Goal: Task Accomplishment & Management: Manage account settings

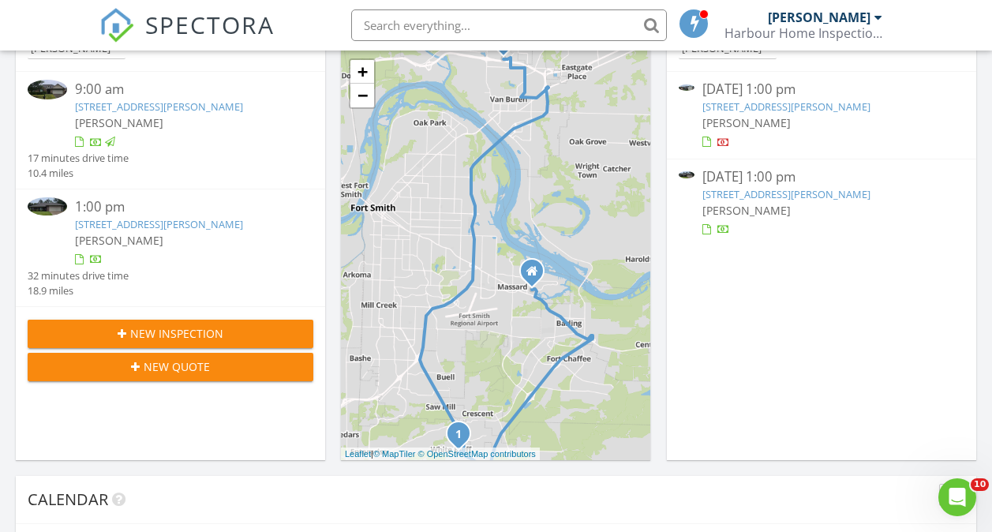
scroll to position [225, 0]
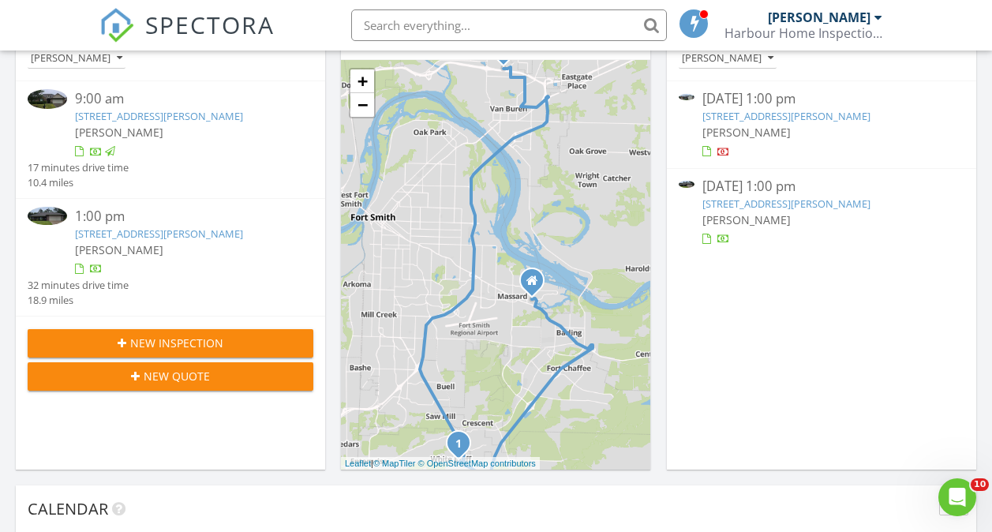
click at [180, 237] on link "1117 Taos Dr, Van Buren, AR 72956" at bounding box center [159, 233] width 168 height 14
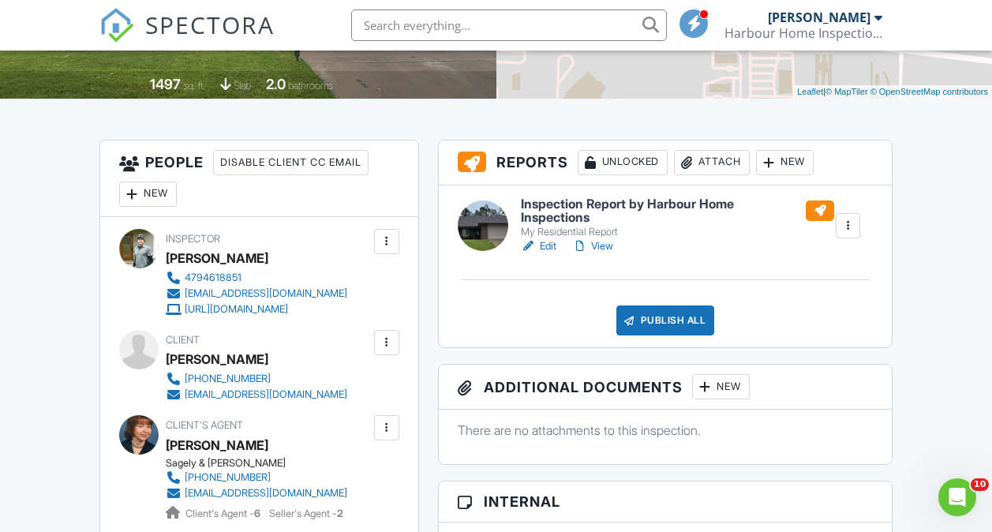
scroll to position [317, 0]
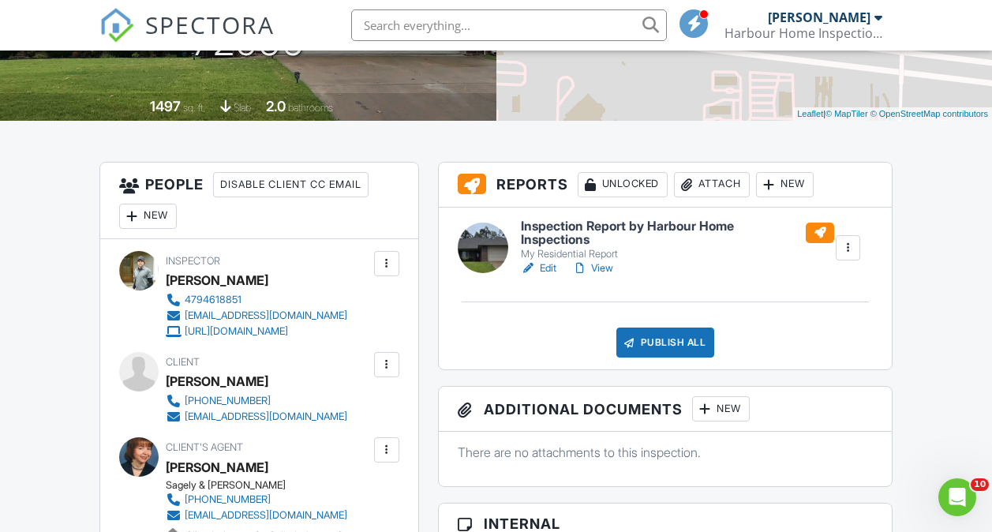
click at [730, 226] on h6 "Inspection Report by Harbour Home Inspections" at bounding box center [677, 233] width 313 height 28
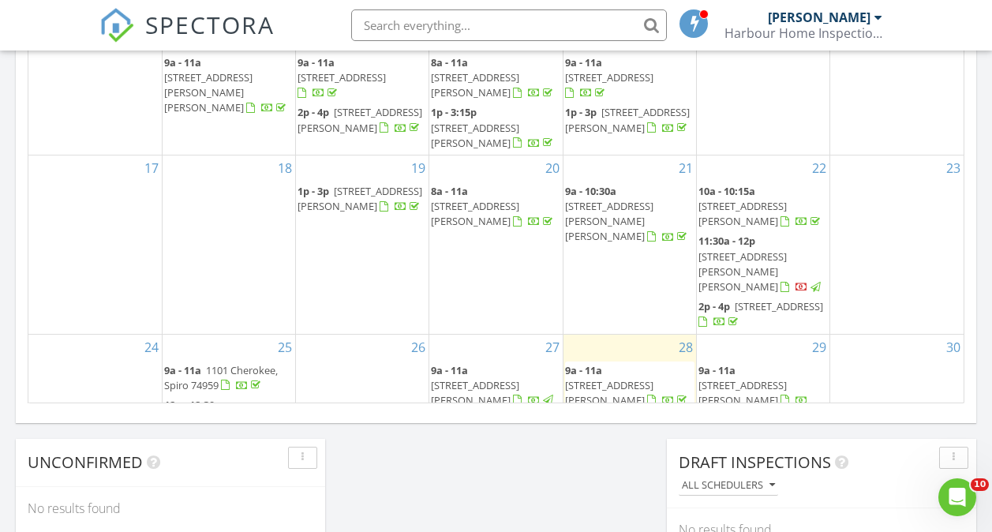
scroll to position [1063, 0]
